Goal: Information Seeking & Learning: Learn about a topic

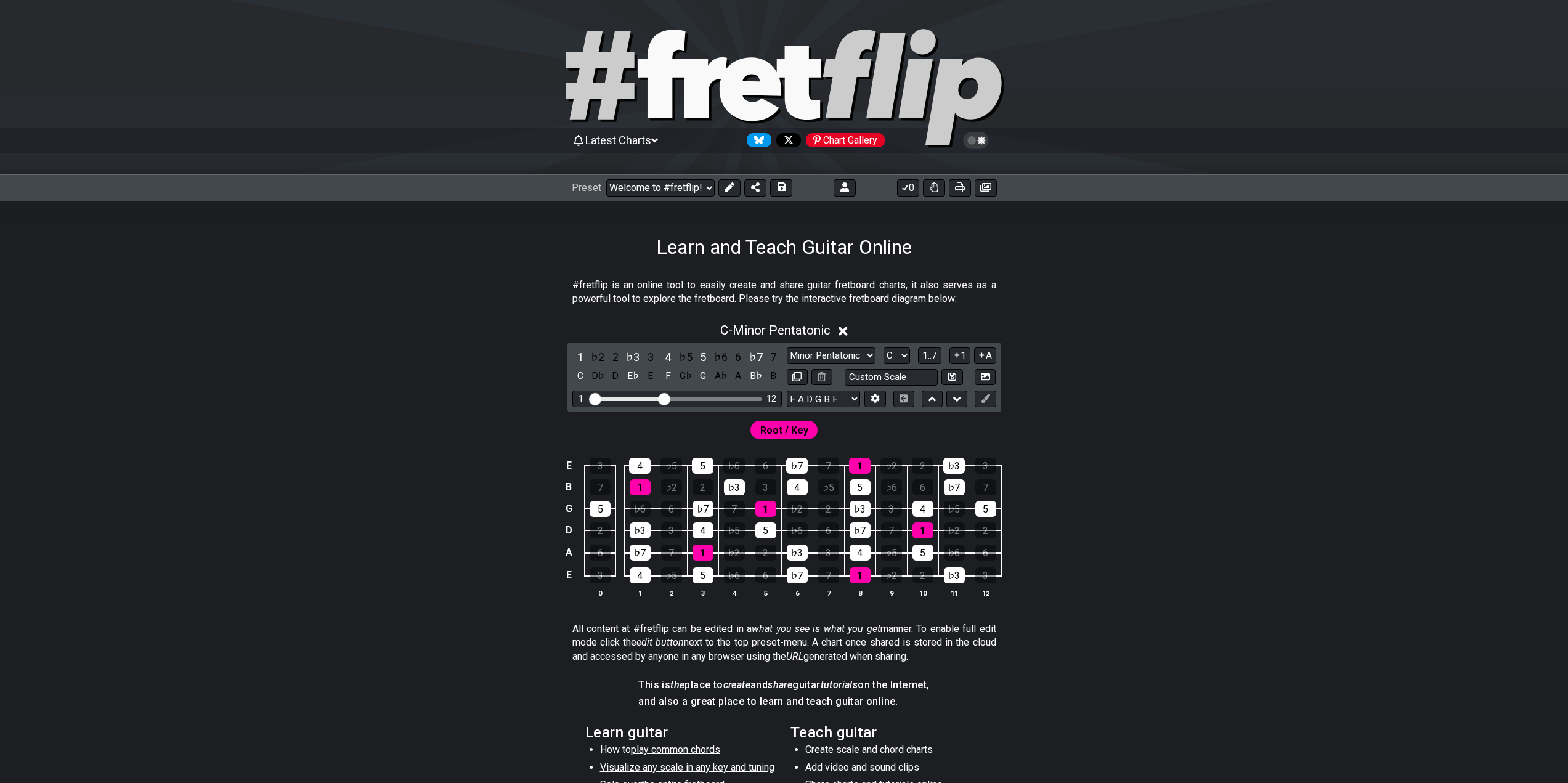
select select "C"
click at [849, 358] on select "Minor Pentatonic Click to edit Minor Pentatonic Major Pentatonic Minor Blues Ma…" at bounding box center [831, 356] width 89 height 17
click at [1152, 460] on div "E 3 4 ♭5 5 ♭6 6 ♭7 7 1 ♭2 2 ♭3 3 B 7 1 ♭2 2 ♭3 3 4 ♭5 5 ♭6 6 ♭7 7 G 5 ♭6 6 ♭7 7…" at bounding box center [784, 528] width 961 height 173
click at [844, 186] on icon at bounding box center [844, 187] width 8 height 10
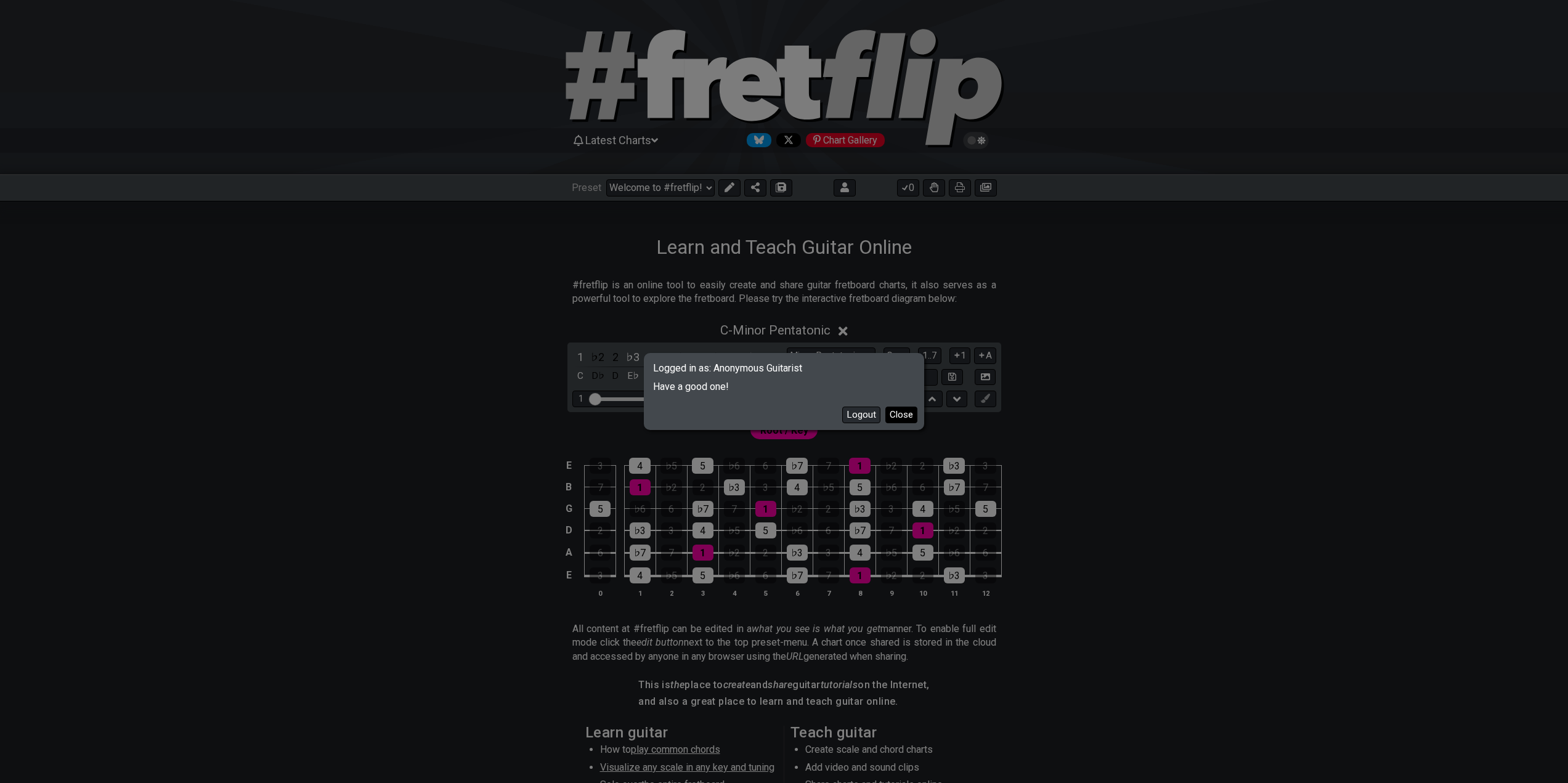
click at [904, 421] on button "Close" at bounding box center [901, 415] width 32 height 17
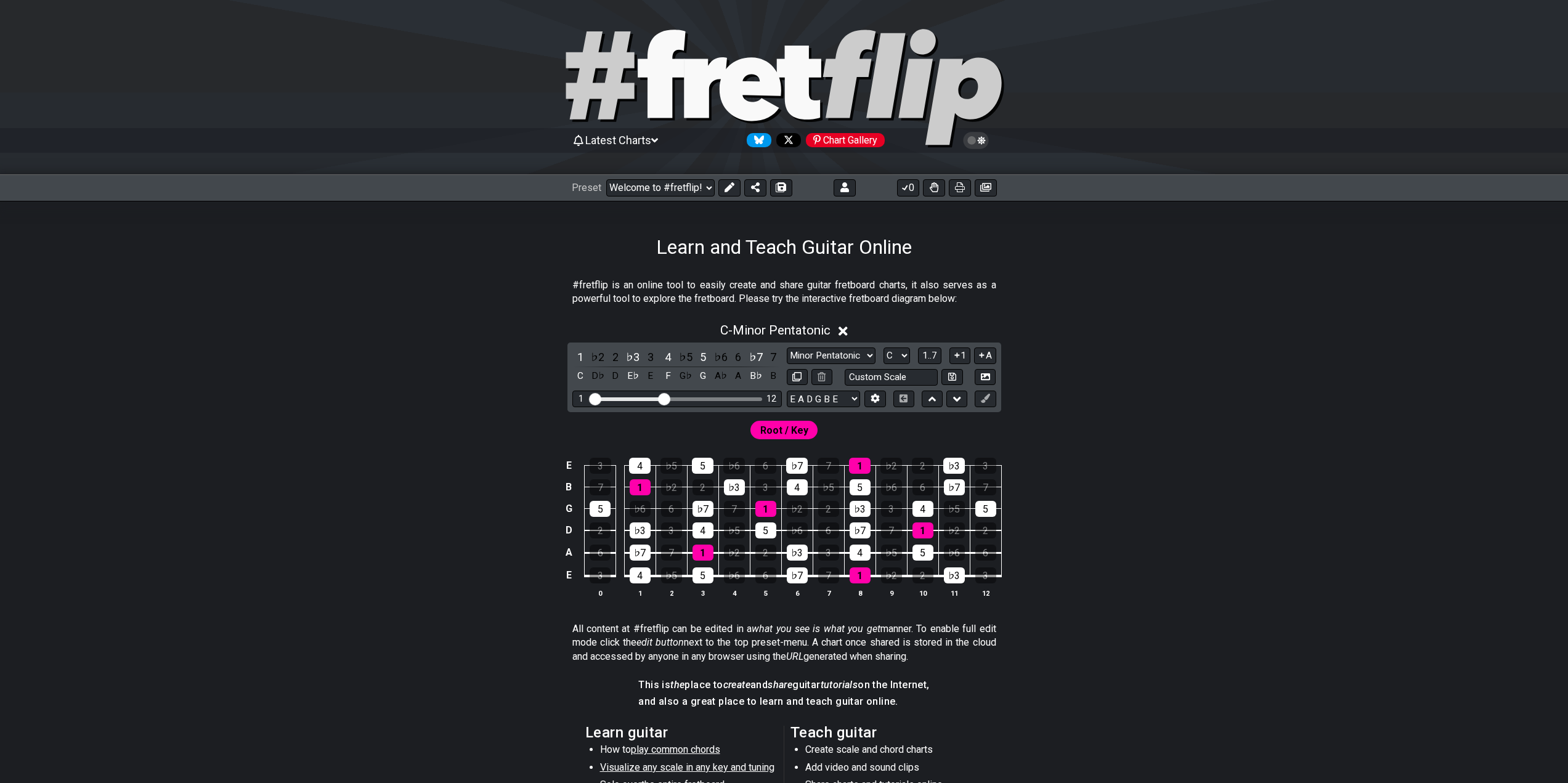
click at [843, 347] on div "1 ♭2 2 ♭3 3 4 ♭5 5 ♭6 6 ♭7 7 C D♭ D E♭ E F G♭ G A♭ A B♭ B Minor Pentatonic Clic…" at bounding box center [784, 377] width 434 height 69
click at [848, 356] on select "Minor Pentatonic Click to edit Minor Pentatonic Major Pentatonic Minor Blues Ma…" at bounding box center [831, 356] width 89 height 17
select select "Click to edit"
click at [787, 347] on select "Minor Pentatonic Click to edit Minor Pentatonic Major Pentatonic Minor Blues Ma…" at bounding box center [831, 356] width 89 height 17
click at [848, 358] on select "Minor Pentatonic Click to edit Minor Pentatonic Major Pentatonic Minor Blues Ma…" at bounding box center [831, 356] width 89 height 17
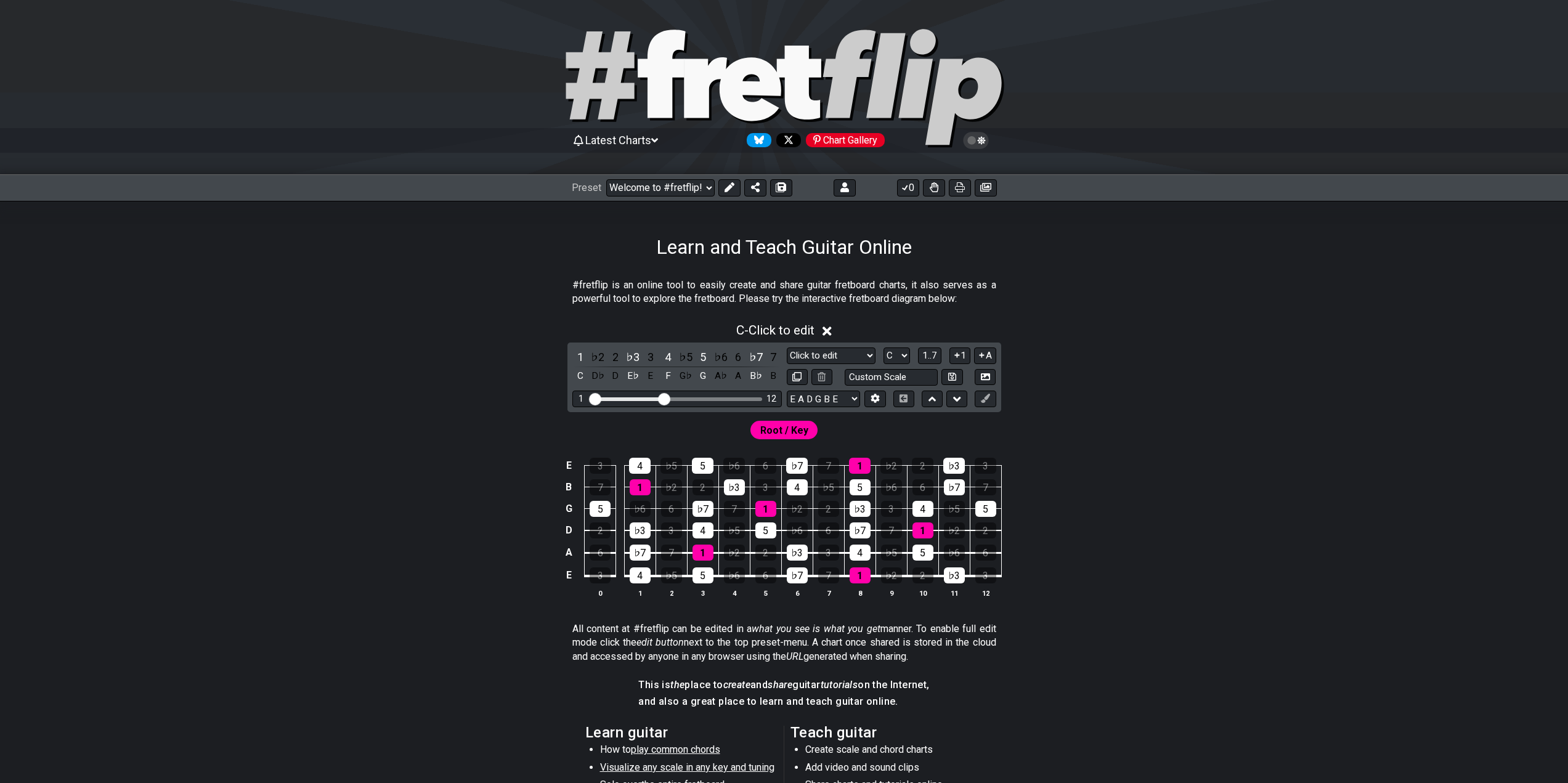
drag, startPoint x: 1171, startPoint y: 467, endPoint x: 748, endPoint y: 214, distance: 492.9
click at [1170, 467] on div "E 3 4 ♭5 5 ♭6 6 ♭7 7 1 ♭2 2 ♭3 3 B 7 1 ♭2 2 ♭3 3 4 ♭5 5 ♭6 6 ♭7 7 G 5 ♭6 6 ♭7 7…" at bounding box center [784, 528] width 961 height 173
click at [666, 186] on select "Welcome to #fretflip! Initial Preset Custom Preset Learn and Teach Guitar Onlin…" at bounding box center [660, 187] width 109 height 17
click at [606, 179] on select "Welcome to #fretflip! Initial Preset Custom Preset Learn and Teach Guitar Onlin…" at bounding box center [660, 187] width 109 height 17
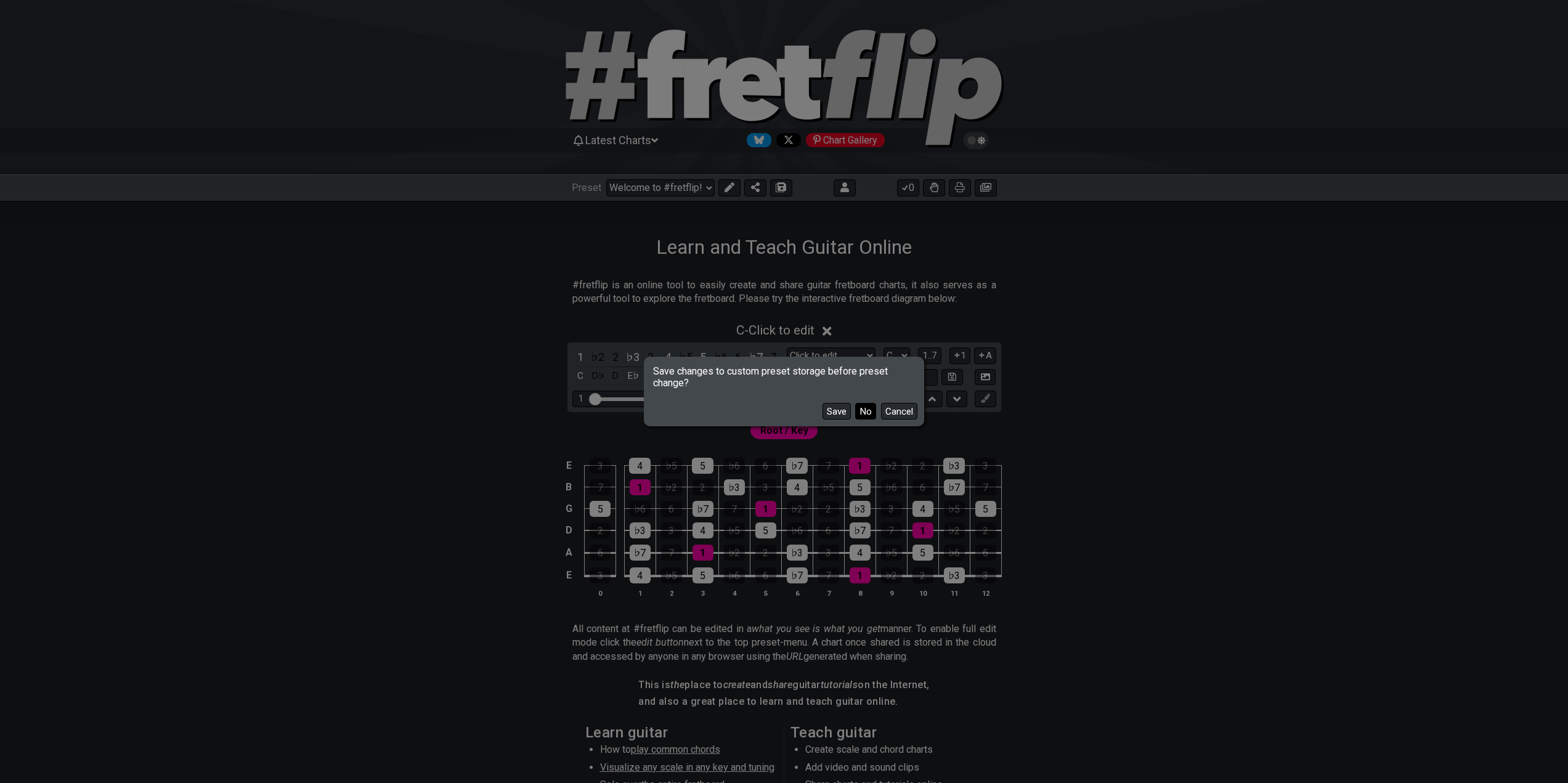
click at [878, 417] on div "Save No Cancel" at bounding box center [784, 406] width 276 height 36
click at [874, 417] on button "No" at bounding box center [865, 411] width 21 height 17
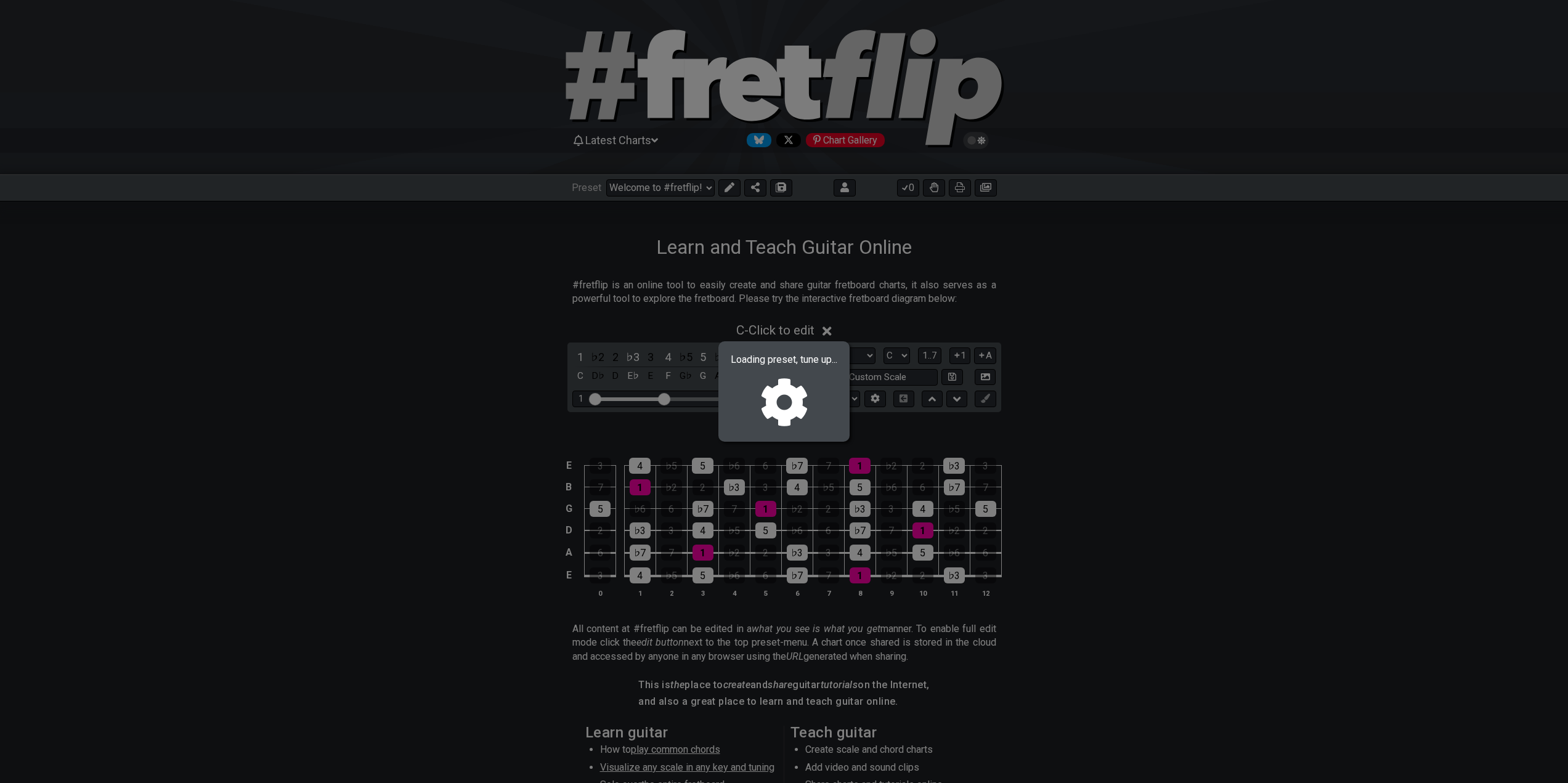
select select "/02MXTBB3"
select select "Minor / Aeolian"
select select "B E A D G B E"
select select "C"
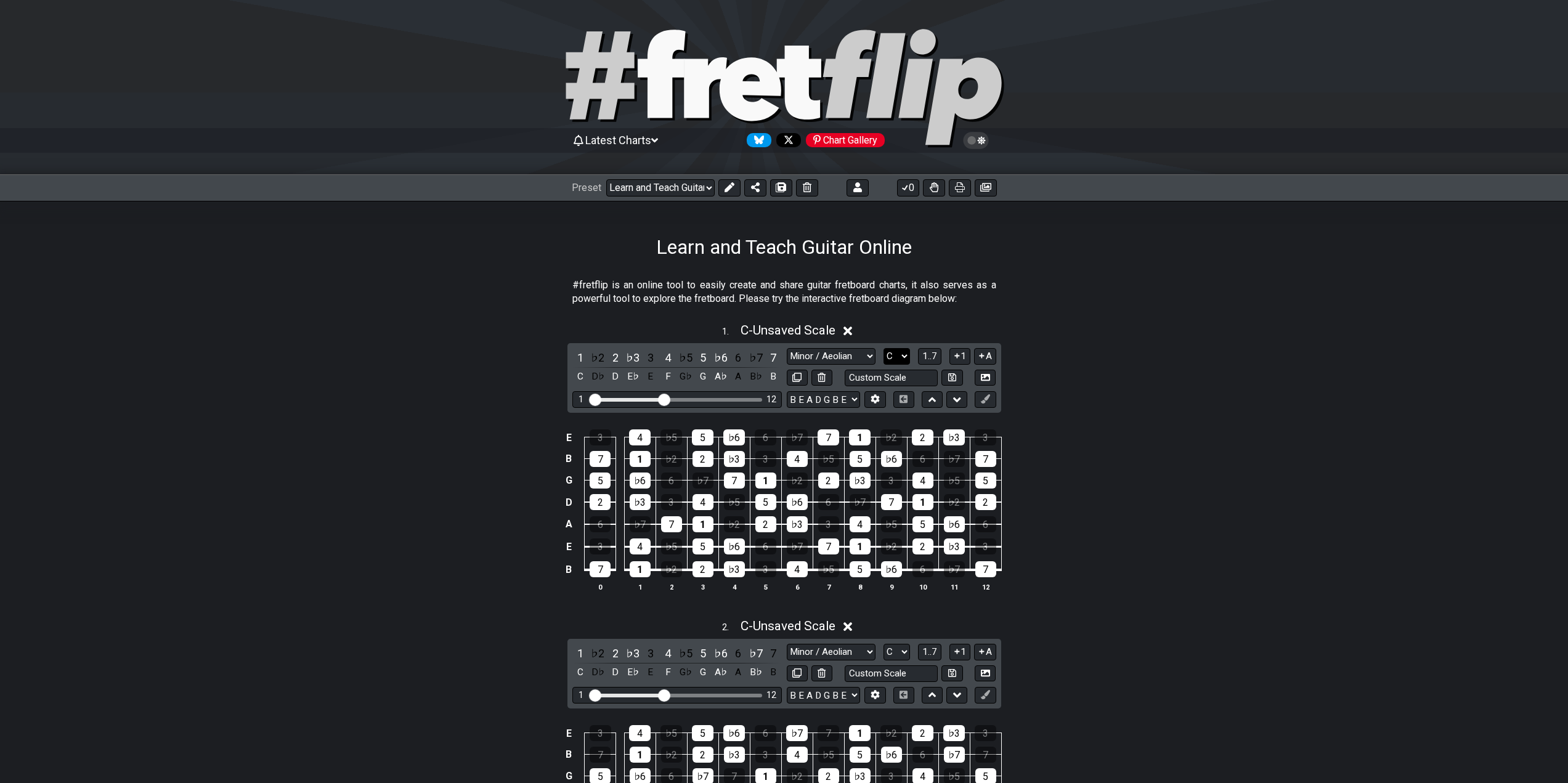
click at [893, 358] on select "A♭ A A♯ B♭ B C C♯ D♭ D D♯ E♭ E F F♯ G♭ G G♯" at bounding box center [896, 357] width 26 height 17
select select "G"
click at [883, 348] on select "A♭ A A♯ B♭ B C C♯ D♭ D D♯ E♭ E F F♯ G♭ G G♯" at bounding box center [896, 357] width 26 height 17
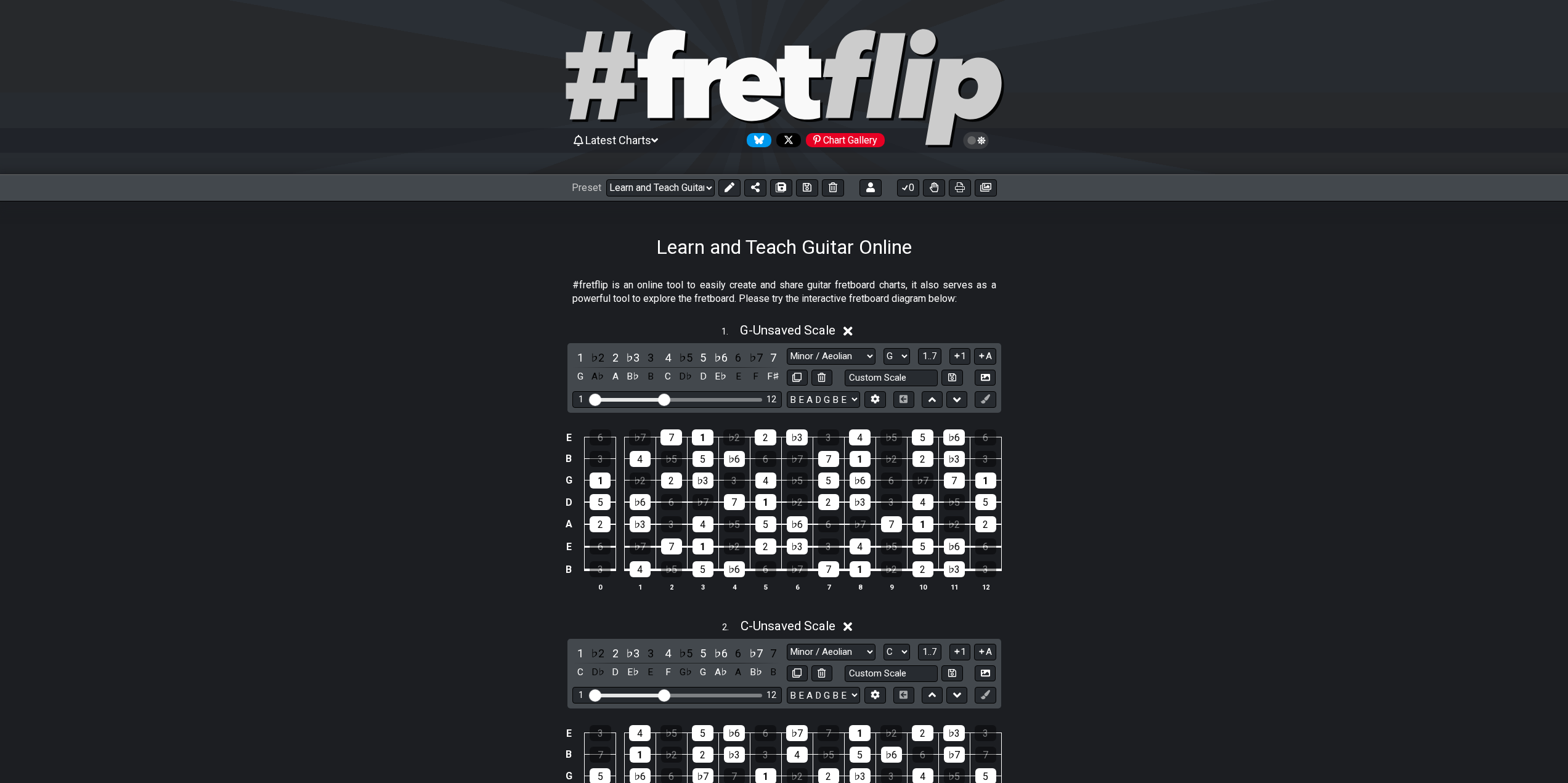
scroll to position [124, 0]
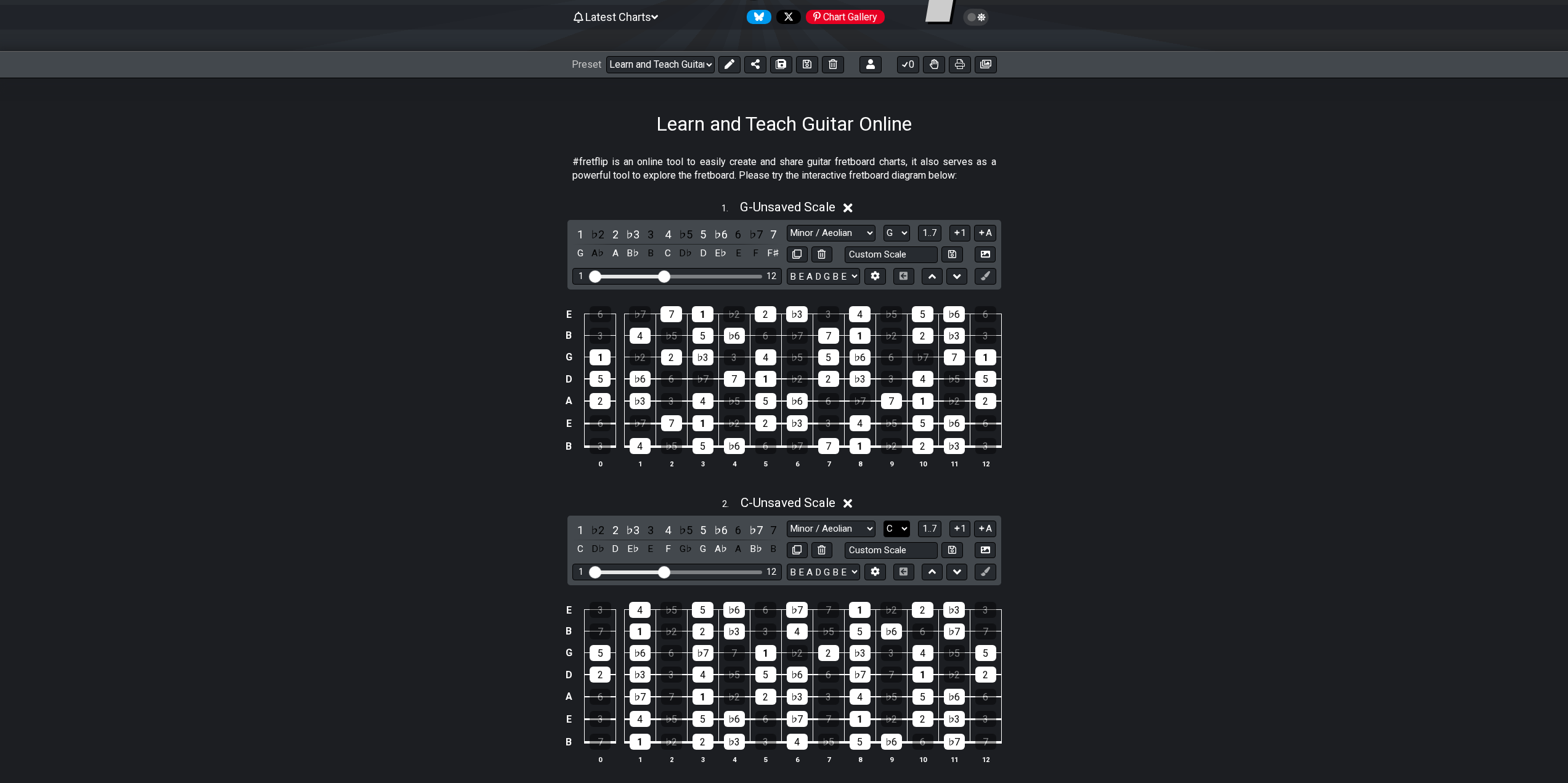
click at [896, 525] on select "A♭ A A♯ B♭ B C C♯ D♭ D D♯ E♭ E F F♯ G♭ G G♯" at bounding box center [896, 529] width 26 height 17
select select "G"
click at [883, 521] on select "A♭ A A♯ B♭ B C C♯ D♭ D D♯ E♭ E F F♯ G♭ G G♯" at bounding box center [896, 529] width 26 height 17
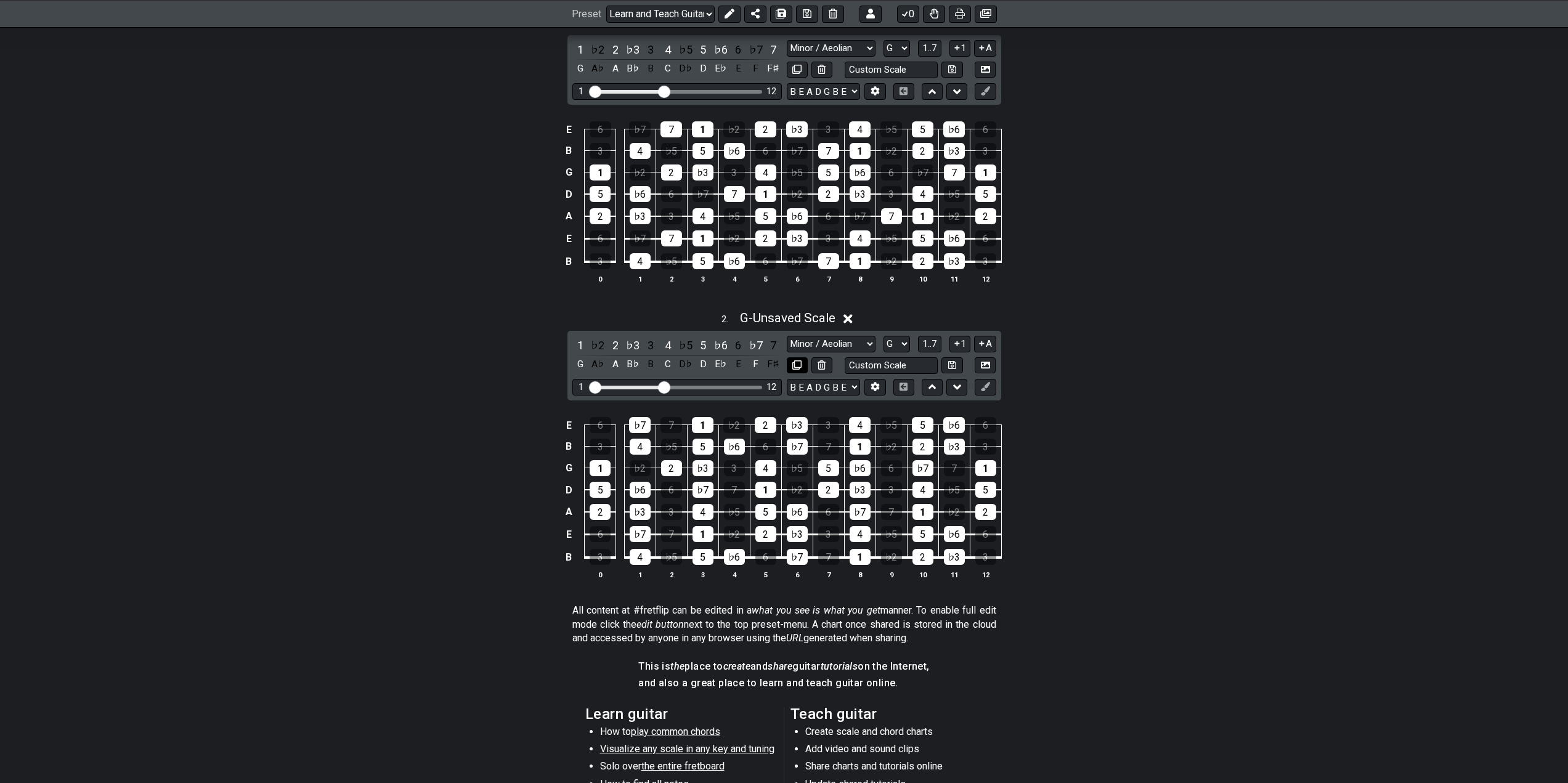
click at [799, 362] on icon at bounding box center [797, 365] width 9 height 9
select select "G"
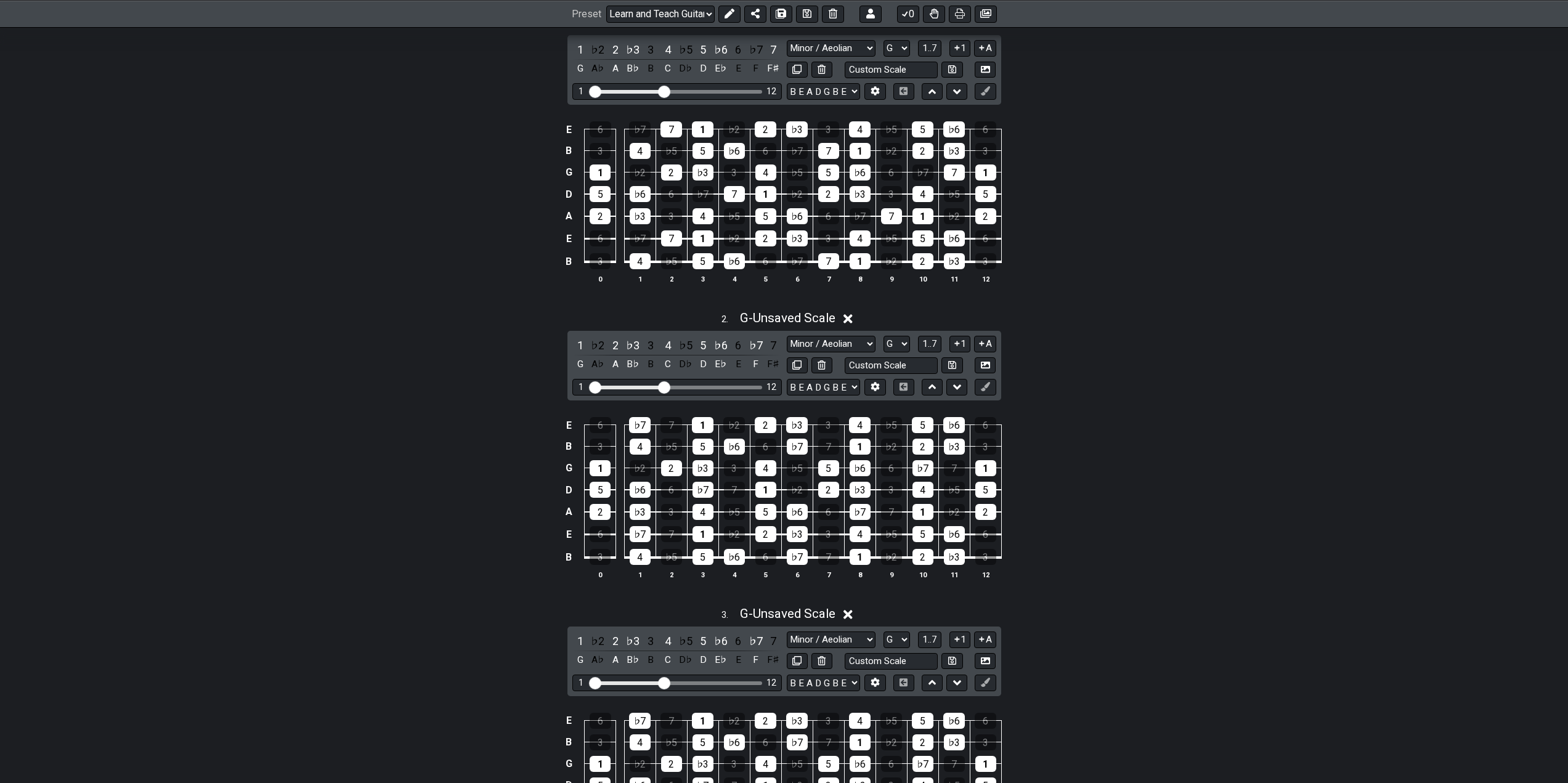
scroll to position [554, 0]
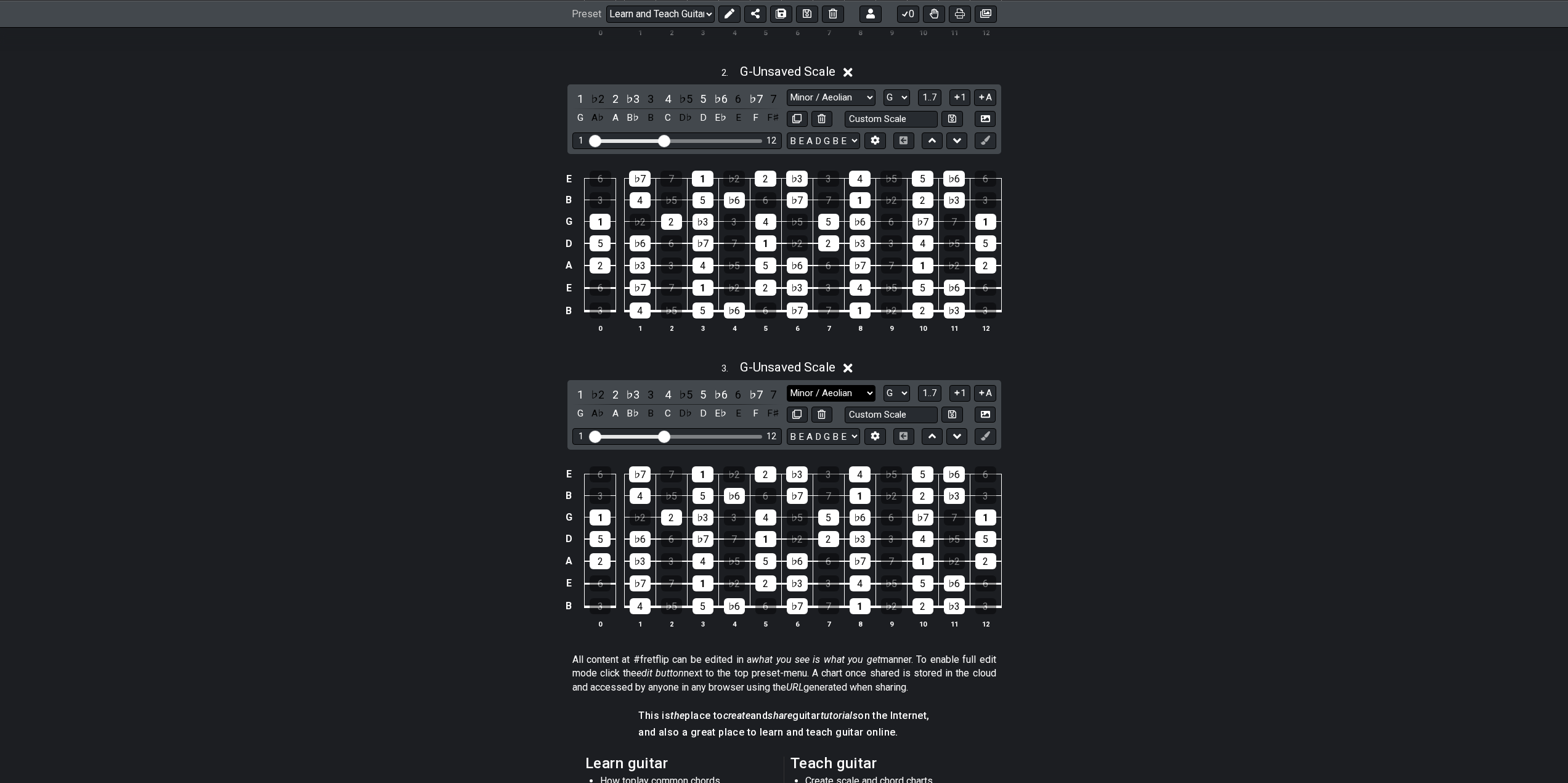
click at [853, 398] on select "Minor / Aeolian Click to edit Minor Pentatonic Major Pentatonic Minor Blues Maj…" at bounding box center [831, 393] width 89 height 17
select select "Augmented"
click at [787, 385] on select "Minor / Aeolian Click to edit Minor Pentatonic Major Pentatonic Minor Blues Maj…" at bounding box center [831, 393] width 89 height 17
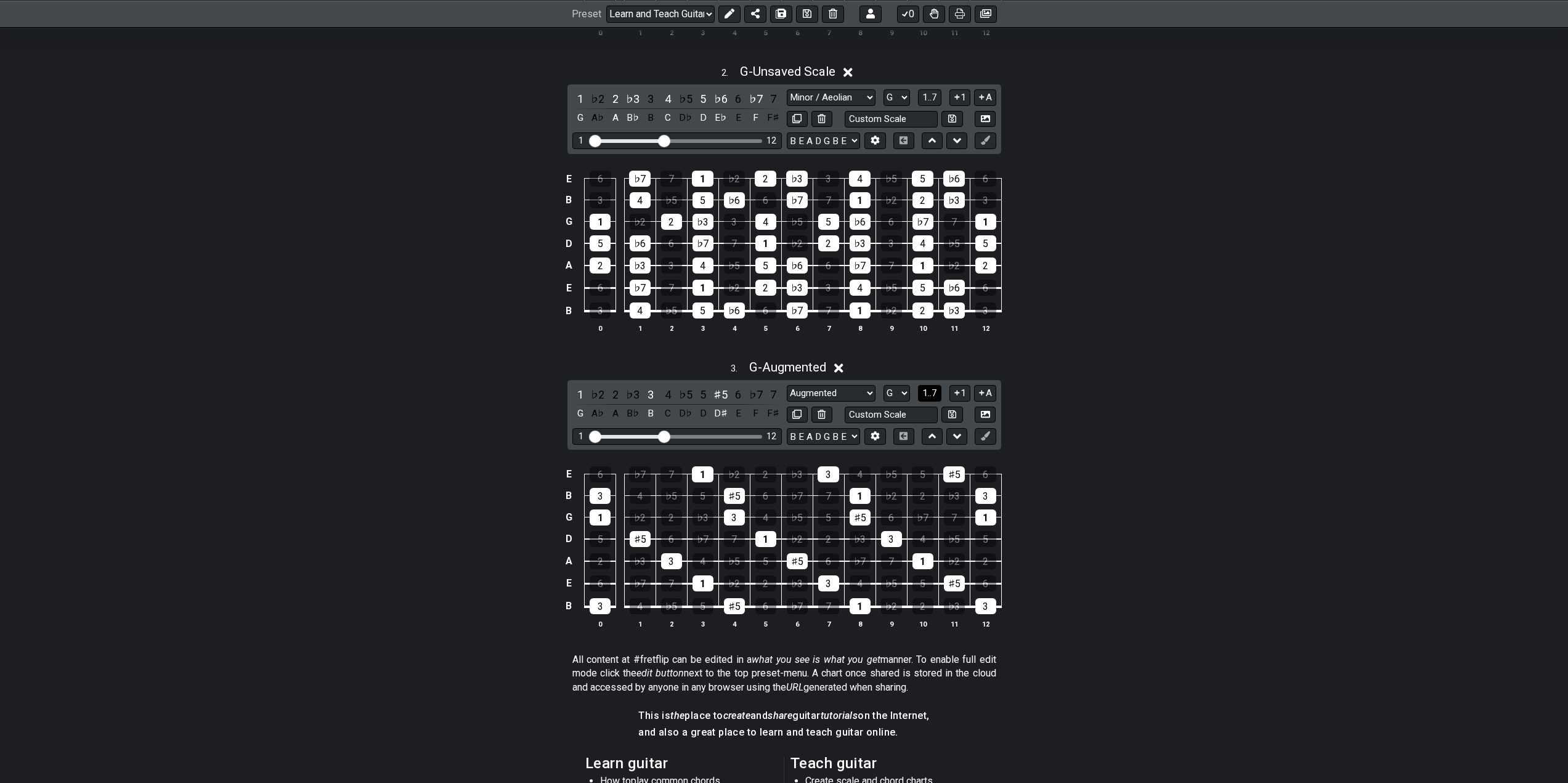
click at [933, 397] on span "1..7" at bounding box center [930, 393] width 15 height 11
click at [925, 398] on button "..." at bounding box center [930, 393] width 21 height 17
click at [927, 394] on span "G.." at bounding box center [929, 393] width 10 height 11
click at [934, 394] on span "1..7" at bounding box center [930, 393] width 15 height 11
drag, startPoint x: 901, startPoint y: 389, endPoint x: 899, endPoint y: 397, distance: 8.2
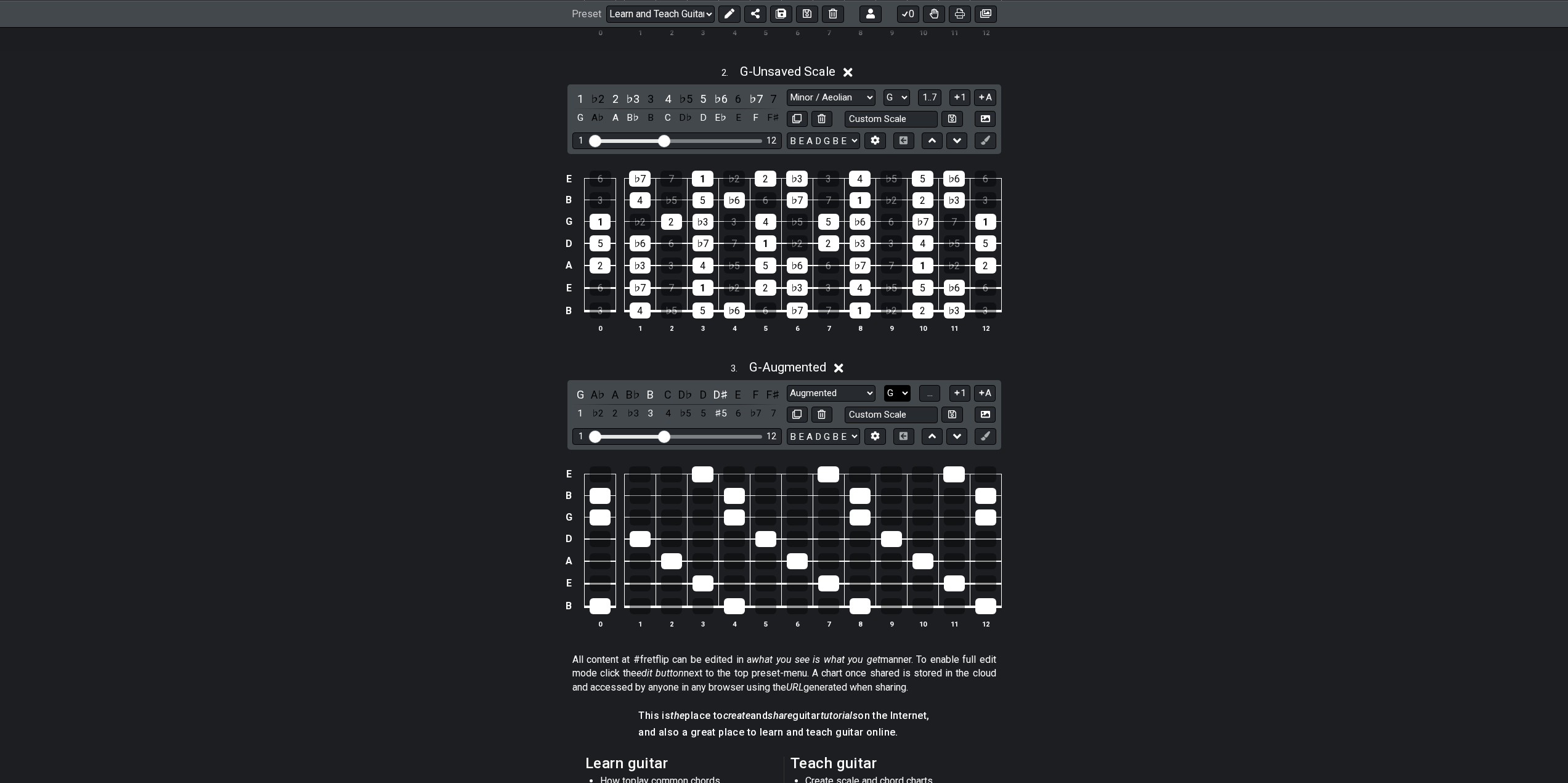
click at [901, 389] on select "A♭ A A♯ B♭ B C C♯ D♭ D D♯ E♭ E F F♯ G♭ G G♯" at bounding box center [897, 393] width 26 height 17
click at [898, 390] on select "A♭ A A♯ B♭ B C C♯ D♭ D D♯ E♭ E F F♯ G♭ G G♯" at bounding box center [897, 393] width 26 height 17
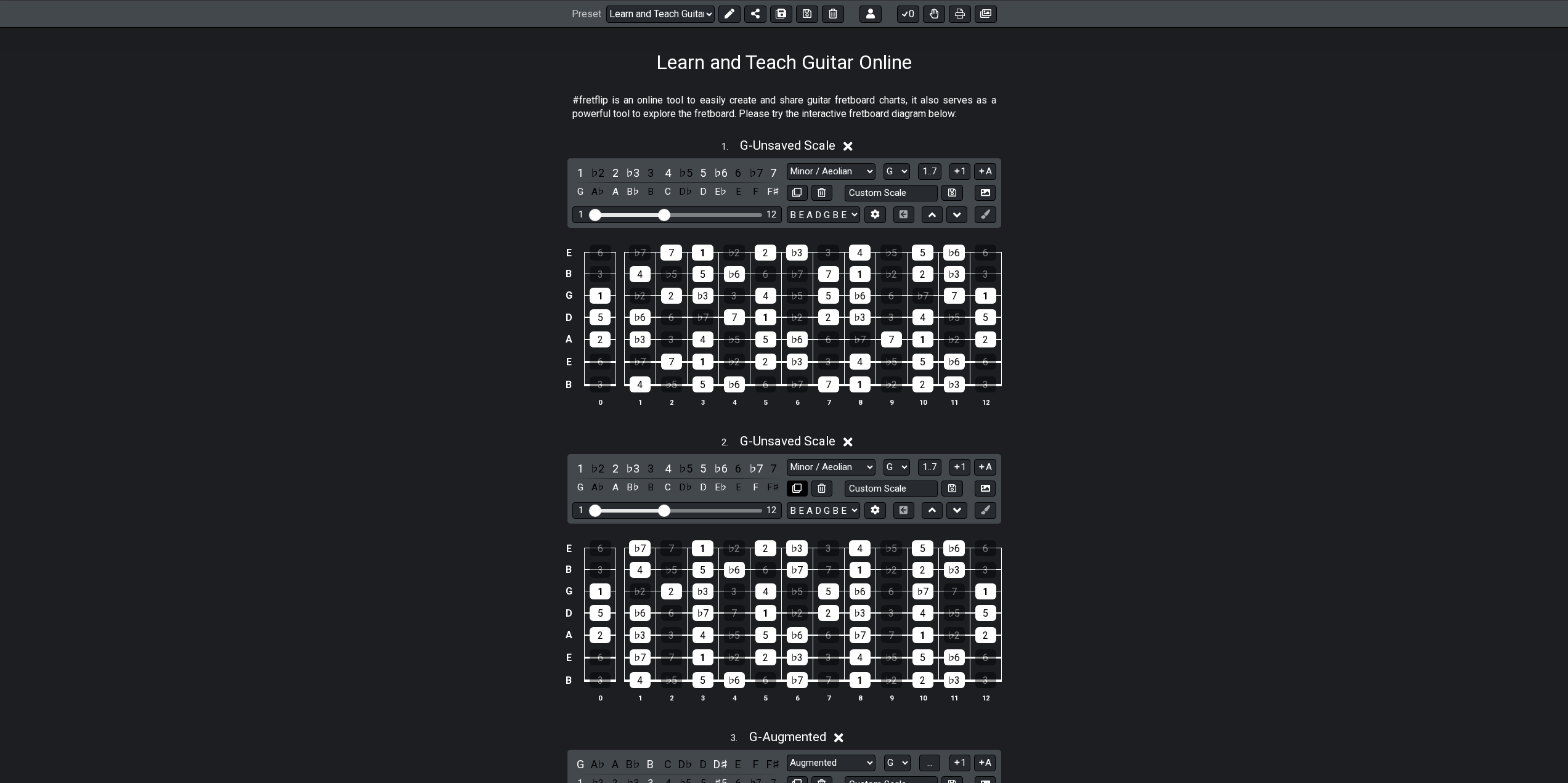
scroll to position [432, 0]
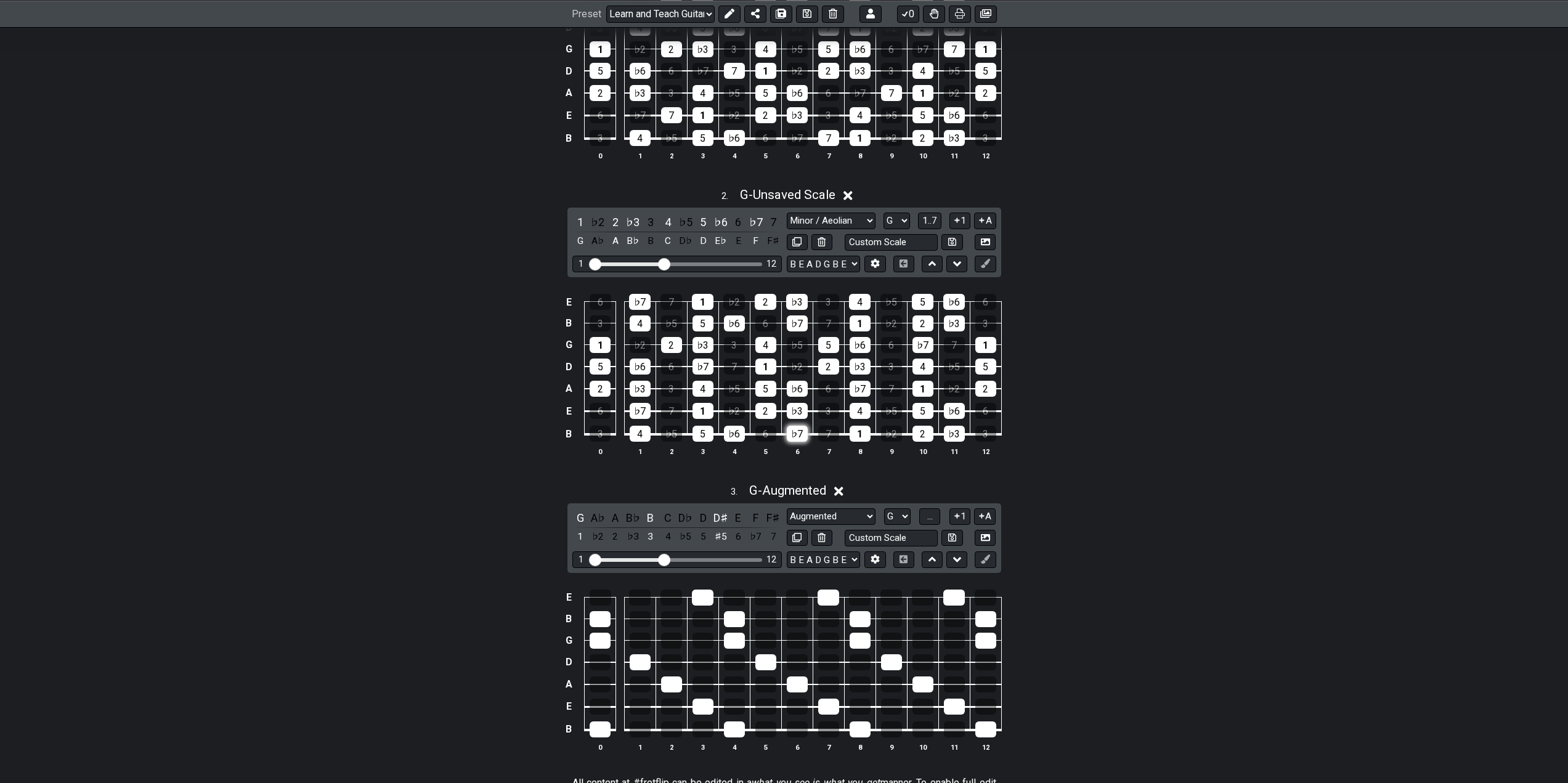
drag, startPoint x: 781, startPoint y: 493, endPoint x: 787, endPoint y: 432, distance: 61.3
click at [787, 432] on div "#fretflip is an online tool to easily create and share guitar fretboard charts,…" at bounding box center [784, 488] width 961 height 1322
click at [930, 560] on icon at bounding box center [932, 559] width 8 height 5
select select "Augmented"
select select "Minor / Aeolian"
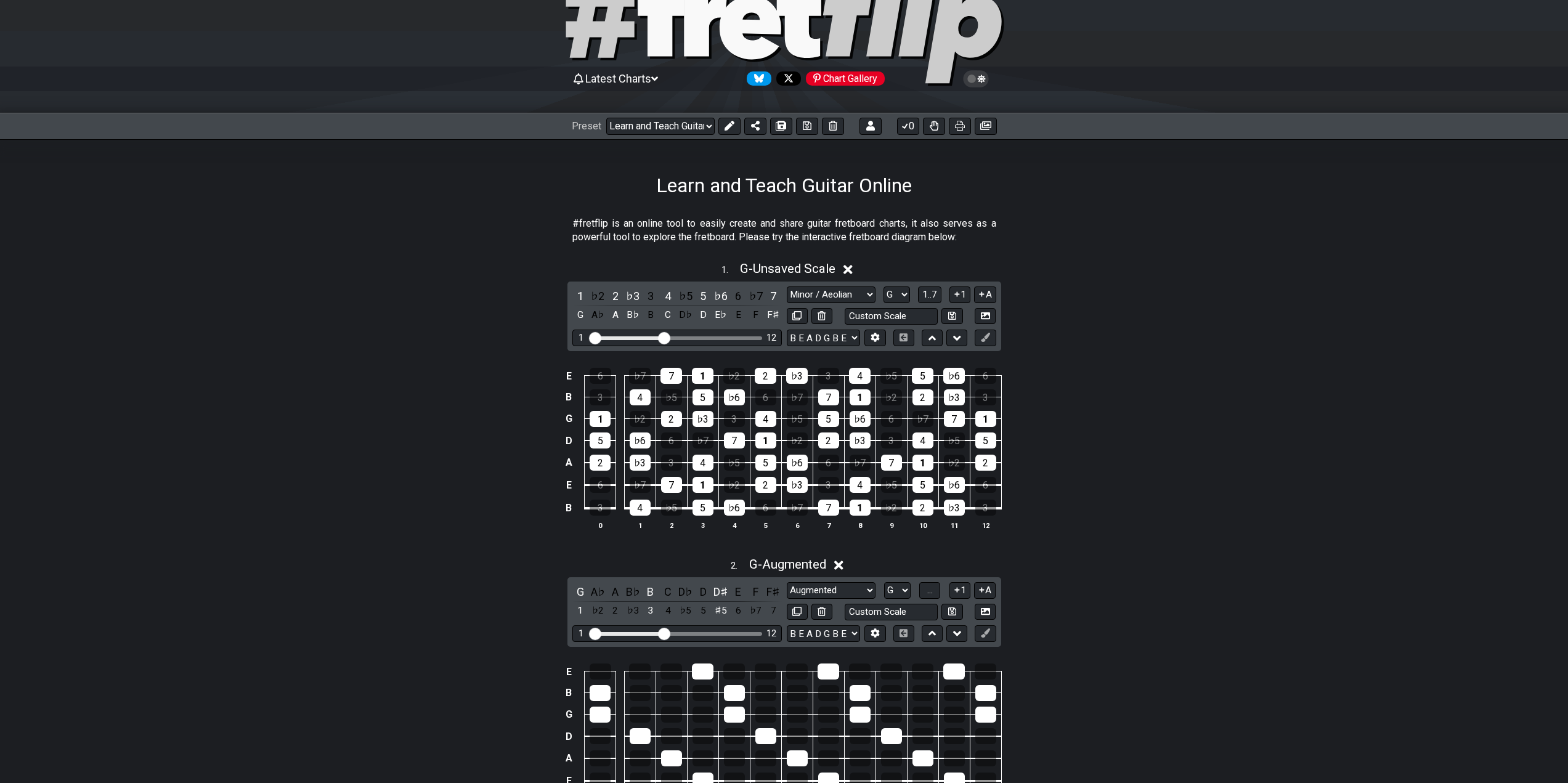
scroll to position [246, 0]
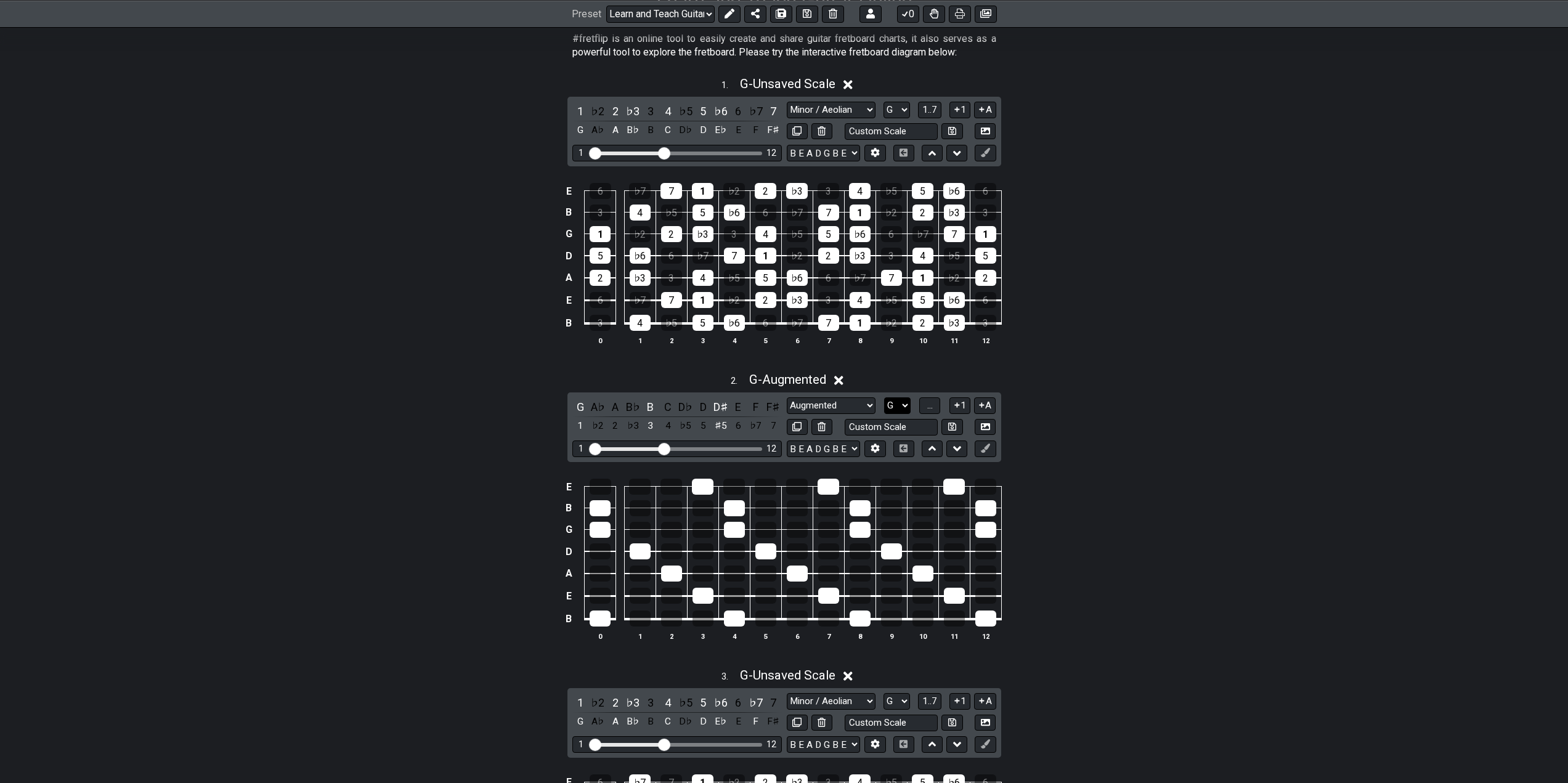
click at [892, 410] on select "A♭ A A♯ B♭ B C C♯ D♭ D D♯ E♭ E F F♯ G♭ G G♯" at bounding box center [897, 406] width 26 height 17
click at [925, 400] on button "..." at bounding box center [930, 406] width 21 height 17
click at [925, 400] on span "G.." at bounding box center [929, 406] width 10 height 11
